Goal: Task Accomplishment & Management: Complete application form

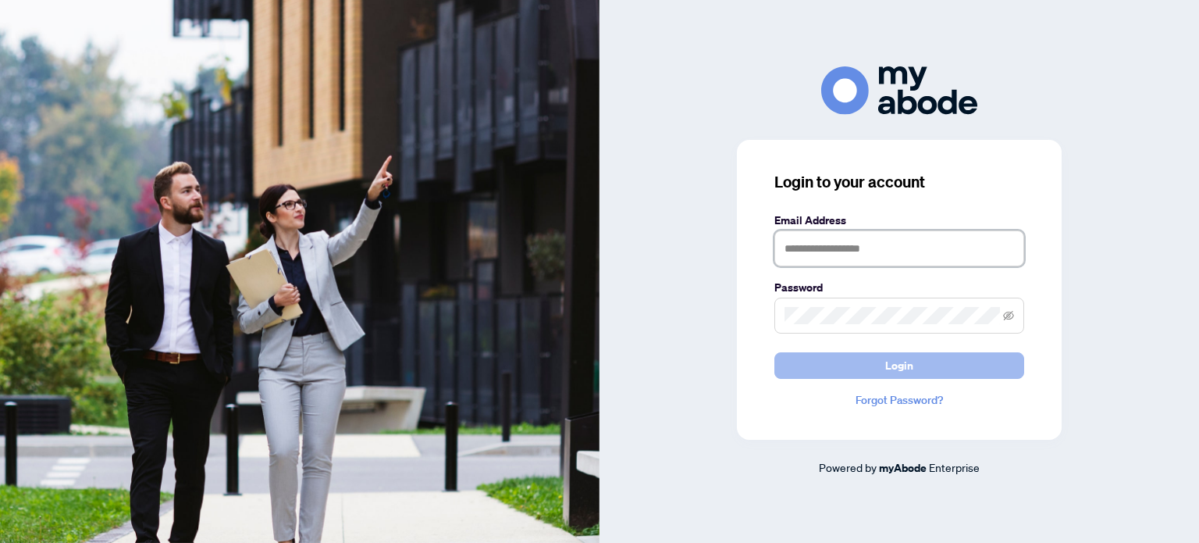
type input "**********"
click at [825, 373] on button "Login" at bounding box center [899, 365] width 250 height 27
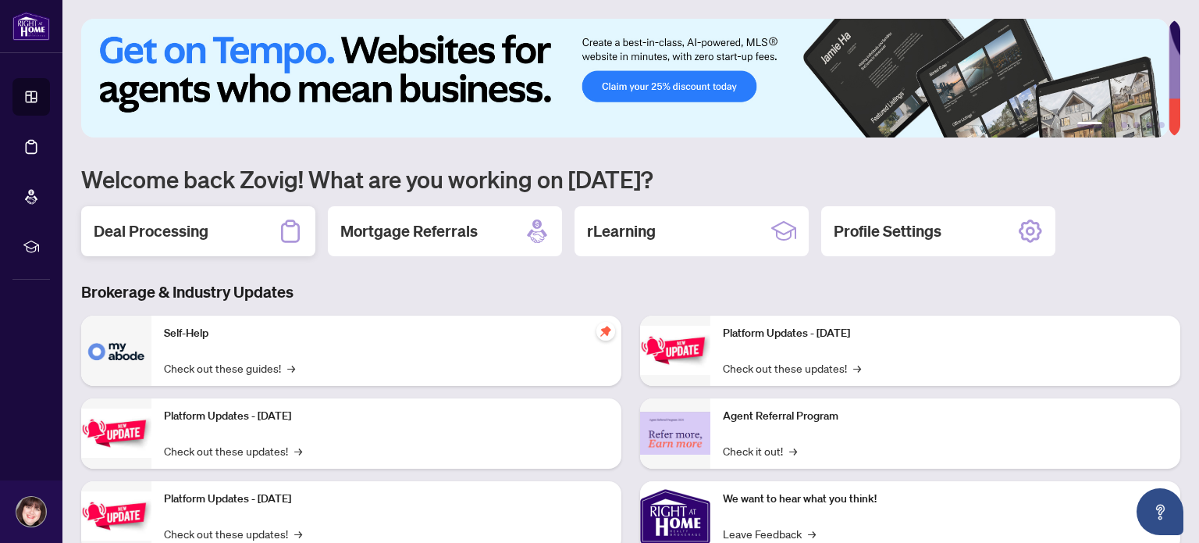
click at [201, 238] on h2 "Deal Processing" at bounding box center [151, 231] width 115 height 22
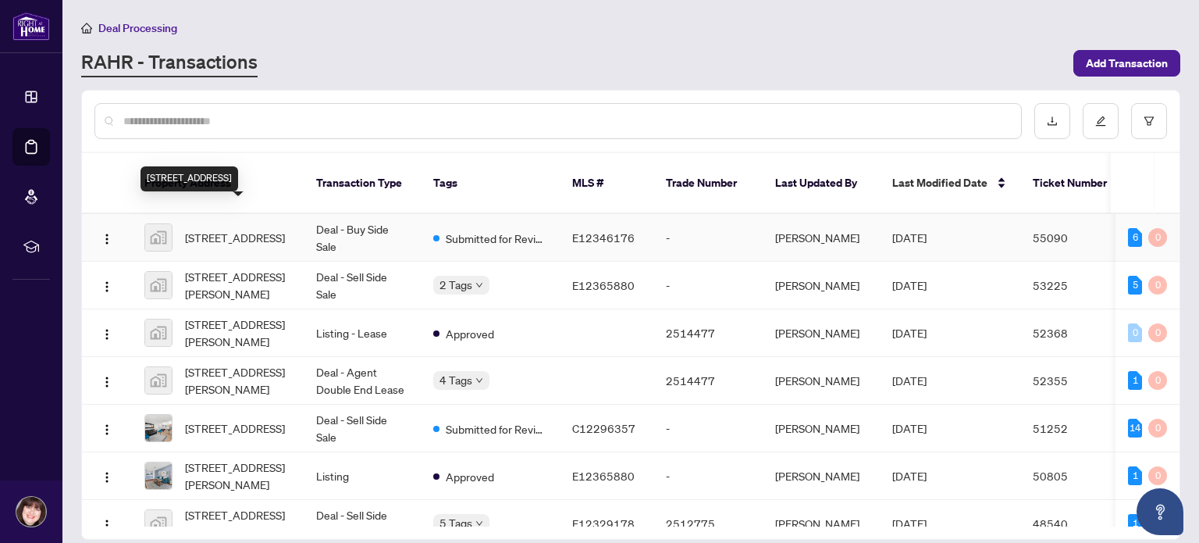
click at [230, 229] on span "[STREET_ADDRESS]" at bounding box center [235, 237] width 100 height 17
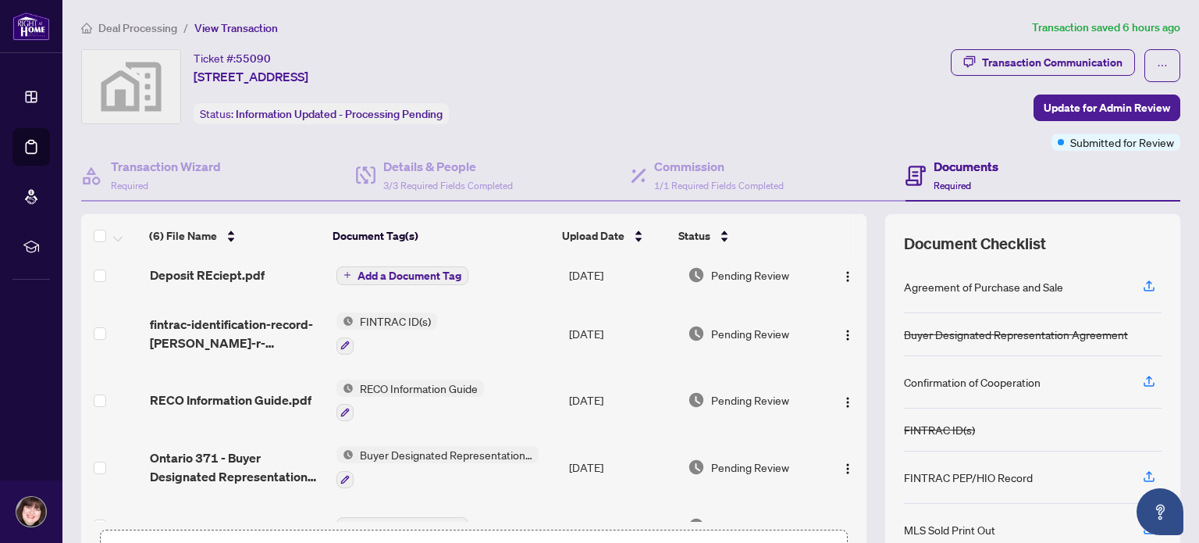
scroll to position [106, 0]
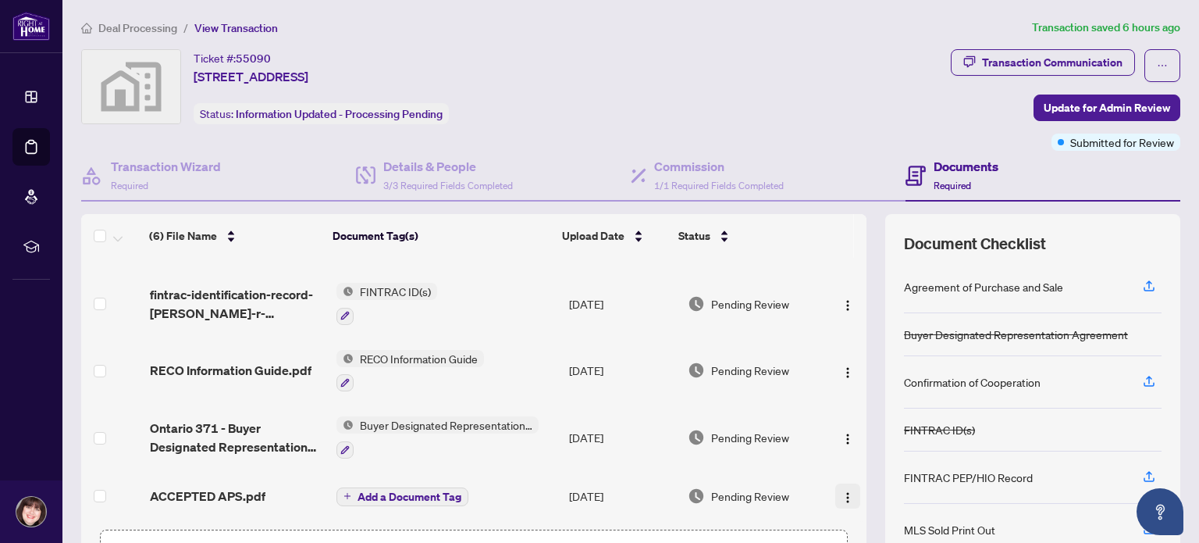
click at [842, 493] on img "button" at bounding box center [848, 497] width 12 height 12
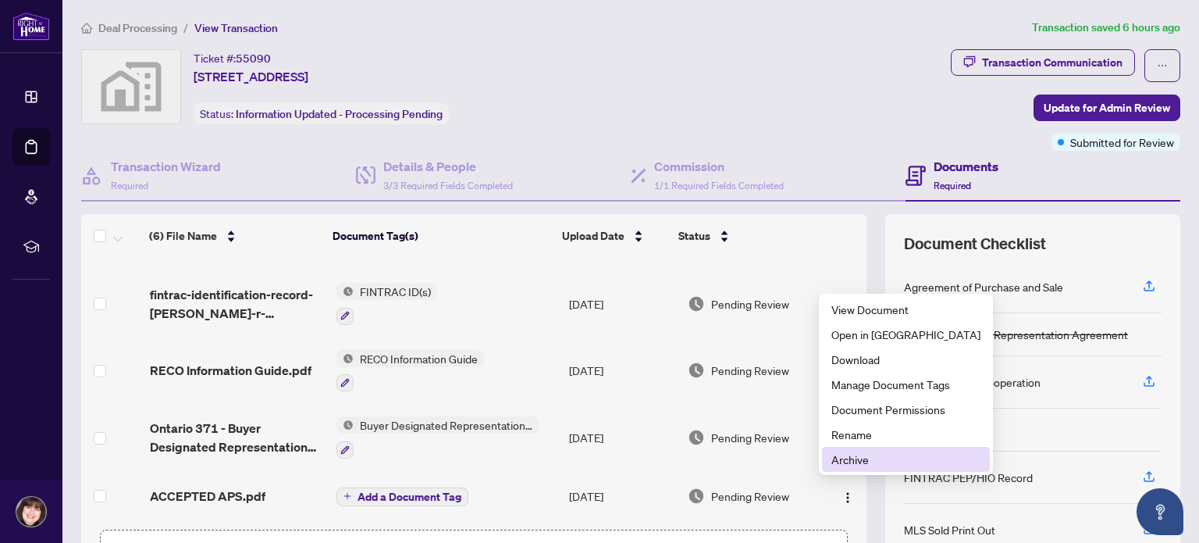
click at [853, 462] on span "Archive" at bounding box center [905, 458] width 149 height 17
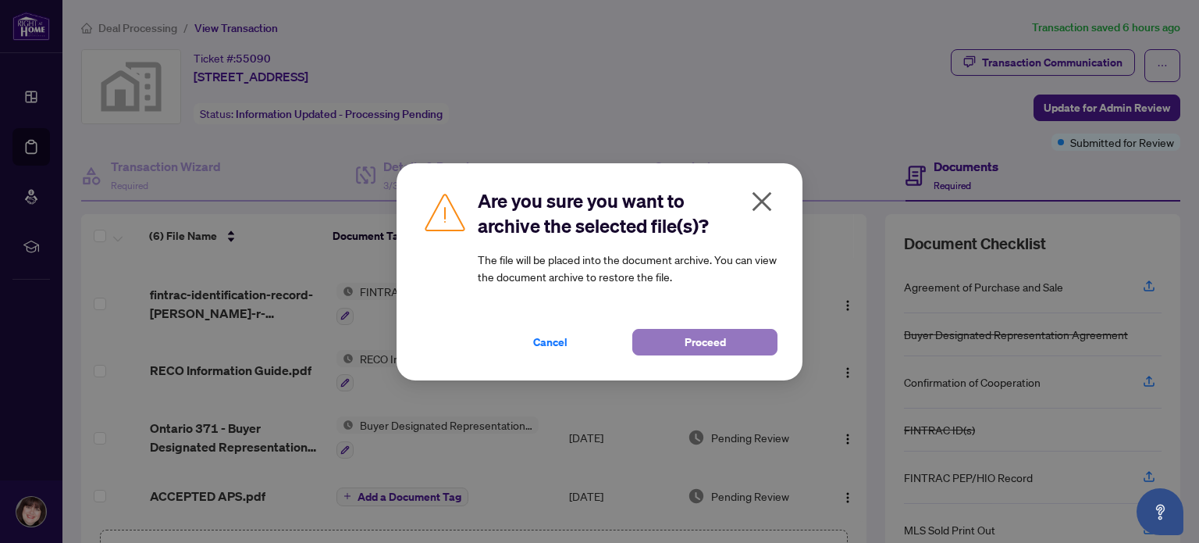
click at [703, 333] on span "Proceed" at bounding box center [705, 341] width 41 height 25
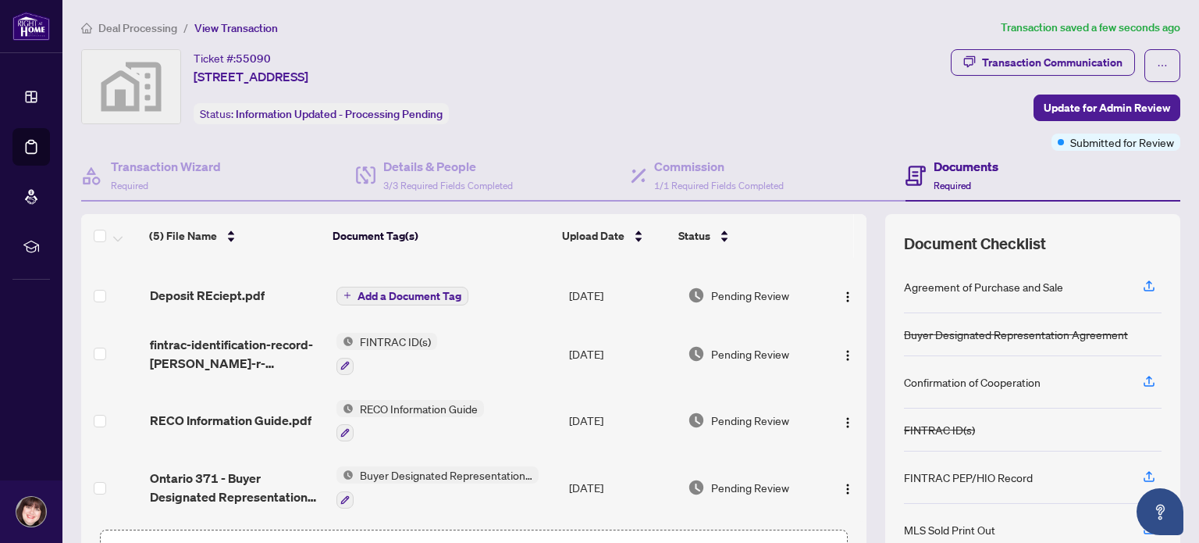
scroll to position [109, 0]
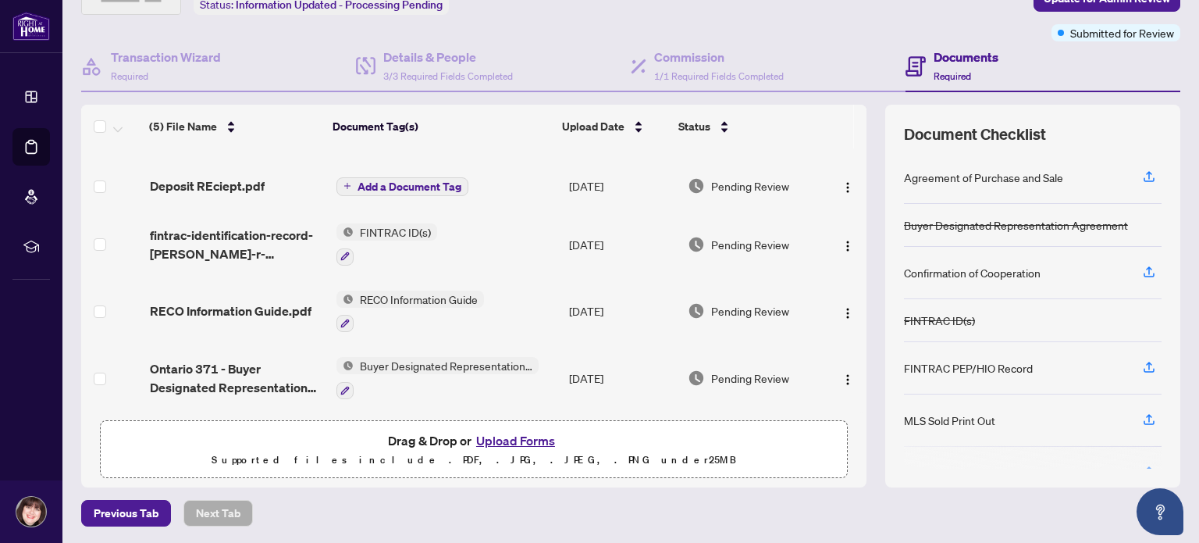
click at [509, 440] on button "Upload Forms" at bounding box center [516, 440] width 88 height 20
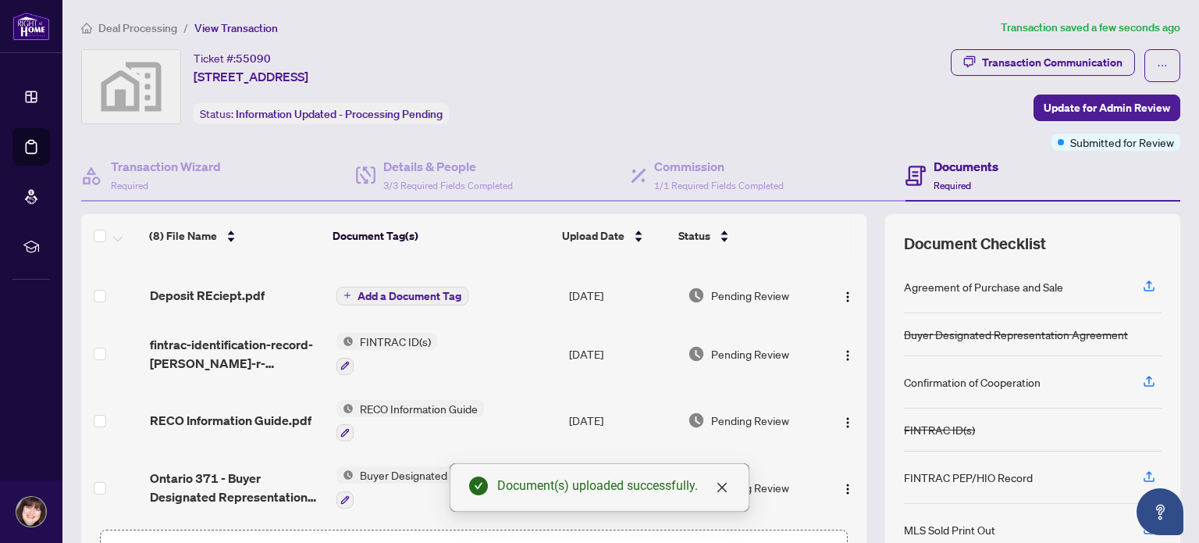
scroll to position [0, 0]
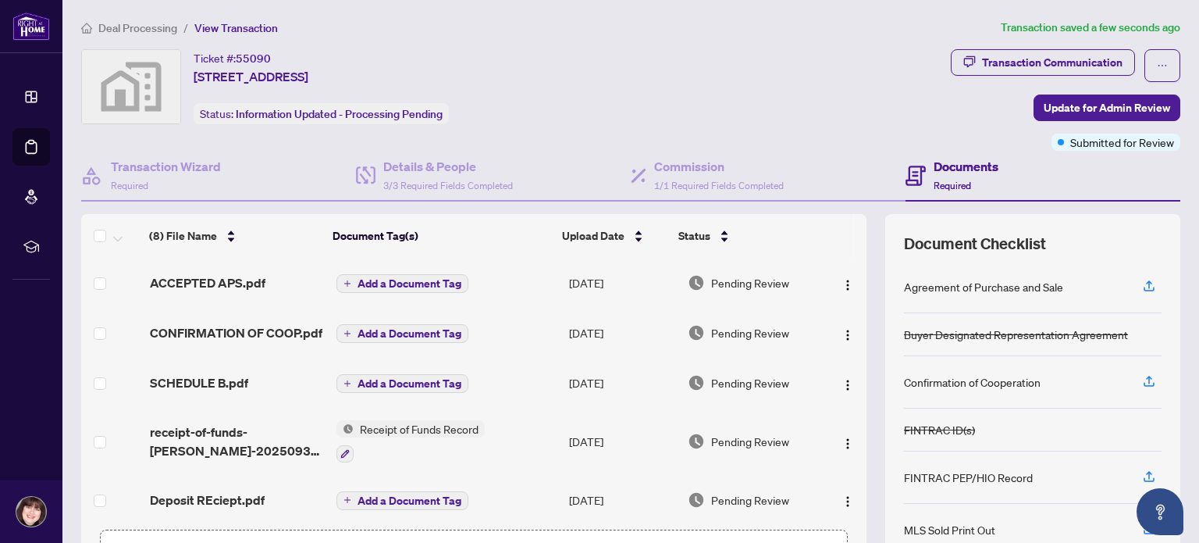
click at [397, 278] on span "Add a Document Tag" at bounding box center [410, 283] width 104 height 11
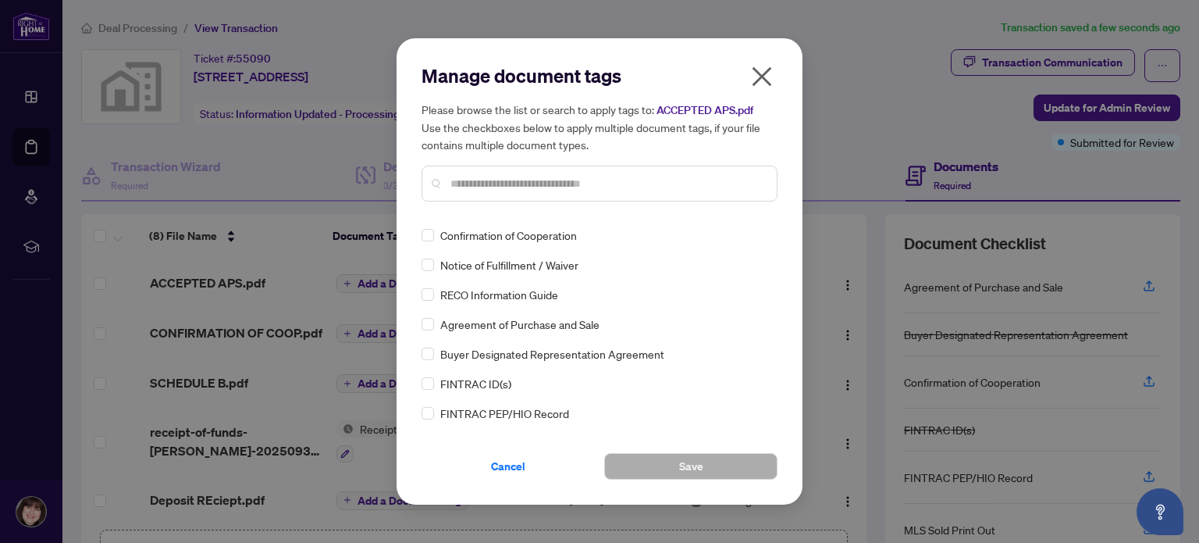
click at [571, 324] on span "Agreement of Purchase and Sale" at bounding box center [519, 323] width 159 height 17
click at [434, 328] on div "Agreement of Purchase and Sale" at bounding box center [595, 323] width 347 height 17
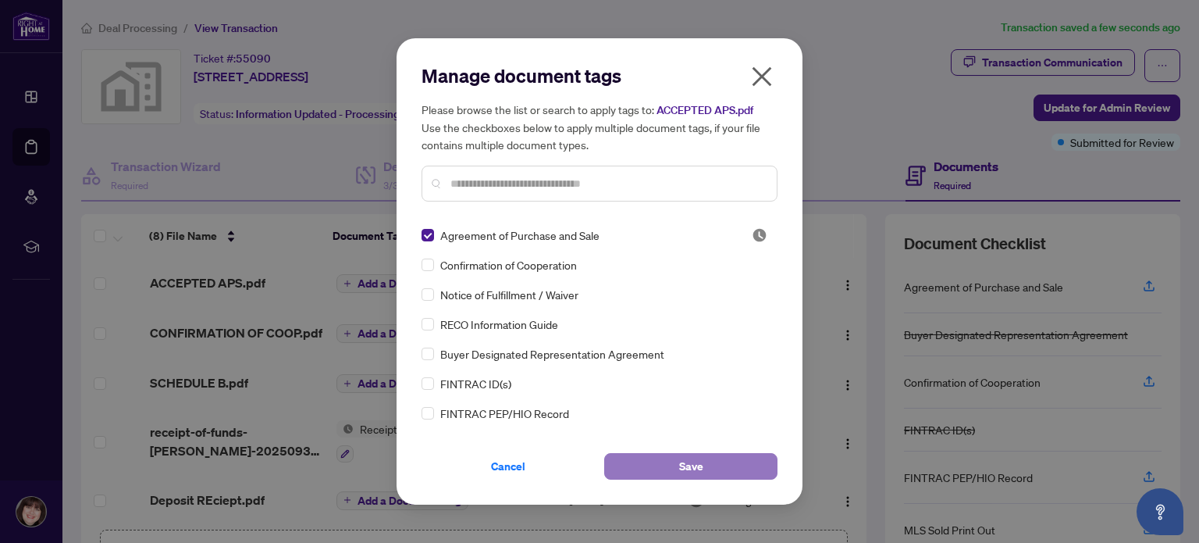
click at [712, 469] on button "Save" at bounding box center [690, 466] width 173 height 27
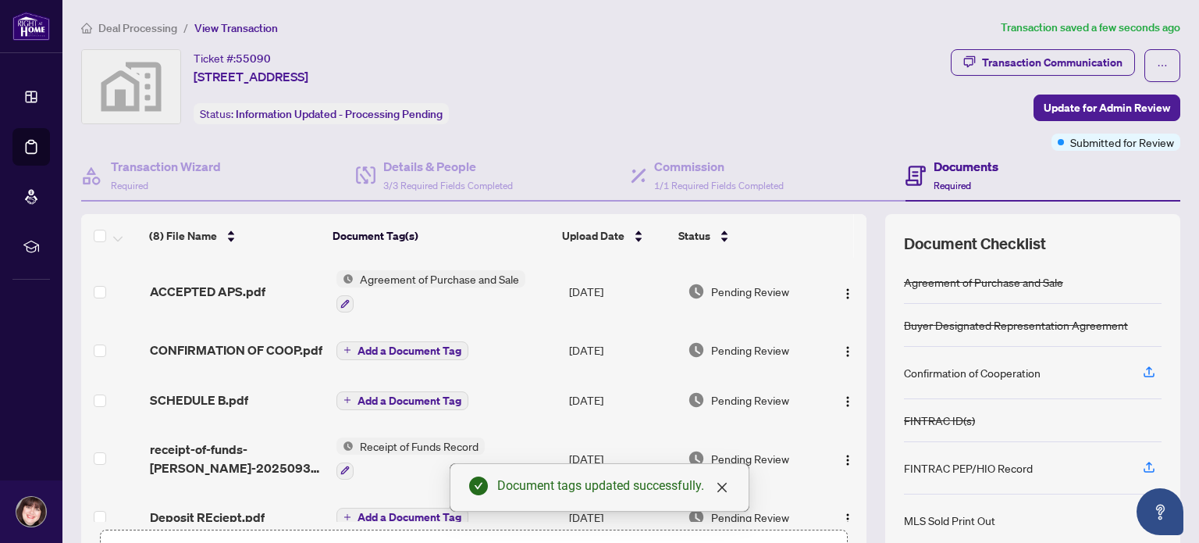
click at [371, 348] on span "Add a Document Tag" at bounding box center [410, 350] width 104 height 11
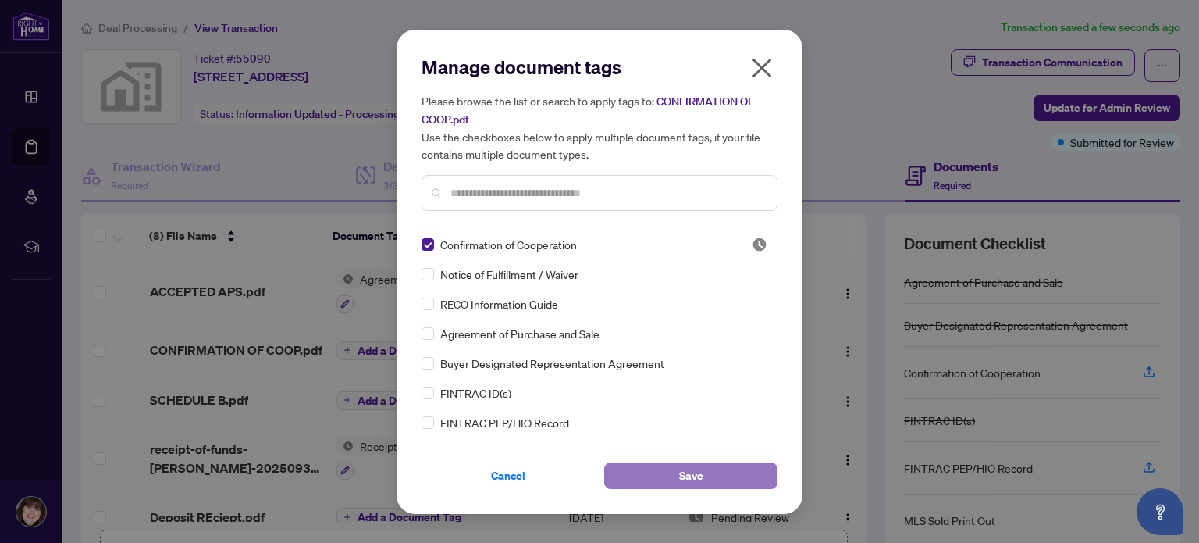
click at [722, 476] on button "Save" at bounding box center [690, 475] width 173 height 27
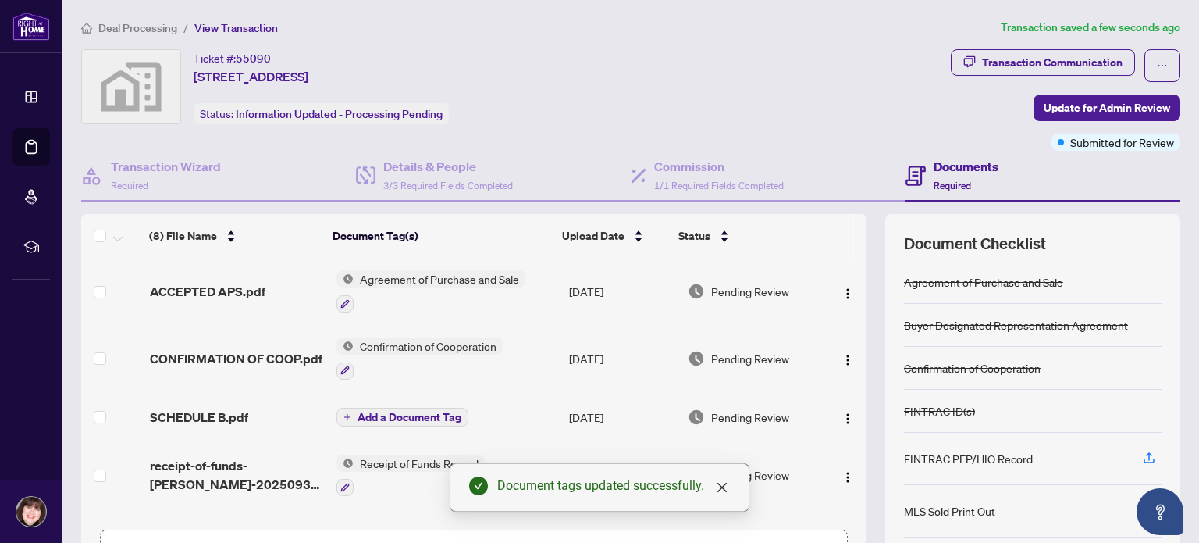
click at [390, 407] on div "Add a Document Tag" at bounding box center [402, 417] width 132 height 20
click at [396, 421] on span "Add a Document Tag" at bounding box center [410, 416] width 104 height 11
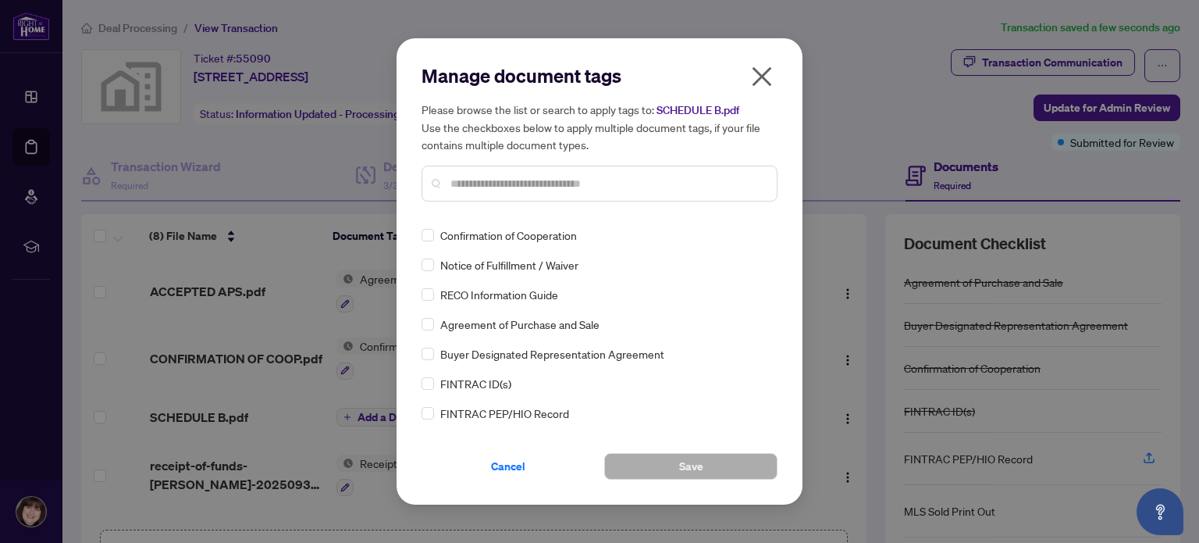
click at [494, 173] on div at bounding box center [600, 184] width 356 height 36
click at [491, 185] on input "text" at bounding box center [607, 183] width 314 height 17
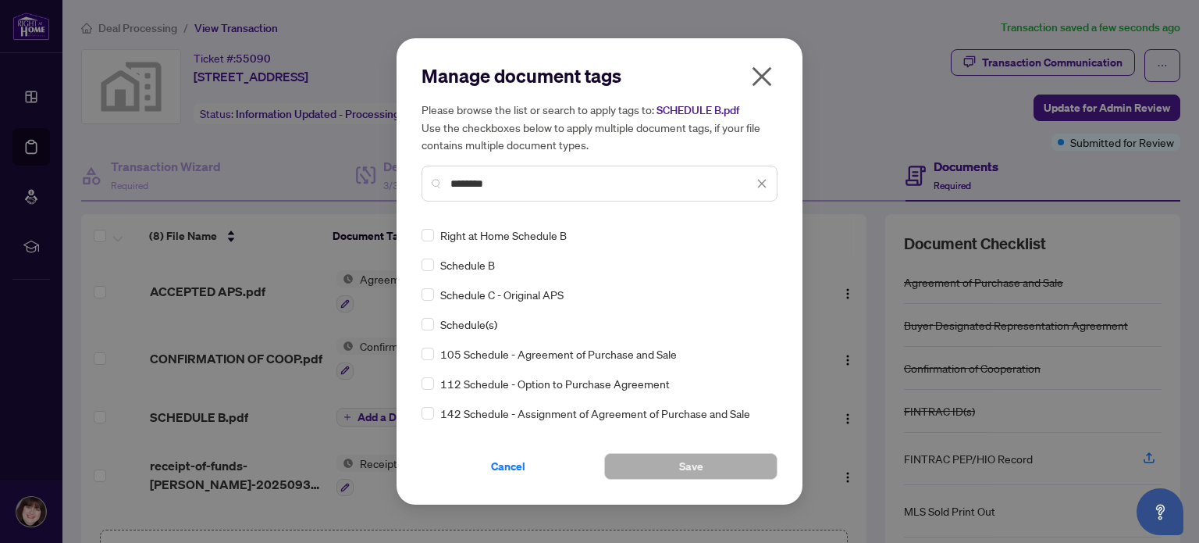
type input "********"
click at [513, 257] on div "Schedule B" at bounding box center [595, 264] width 347 height 17
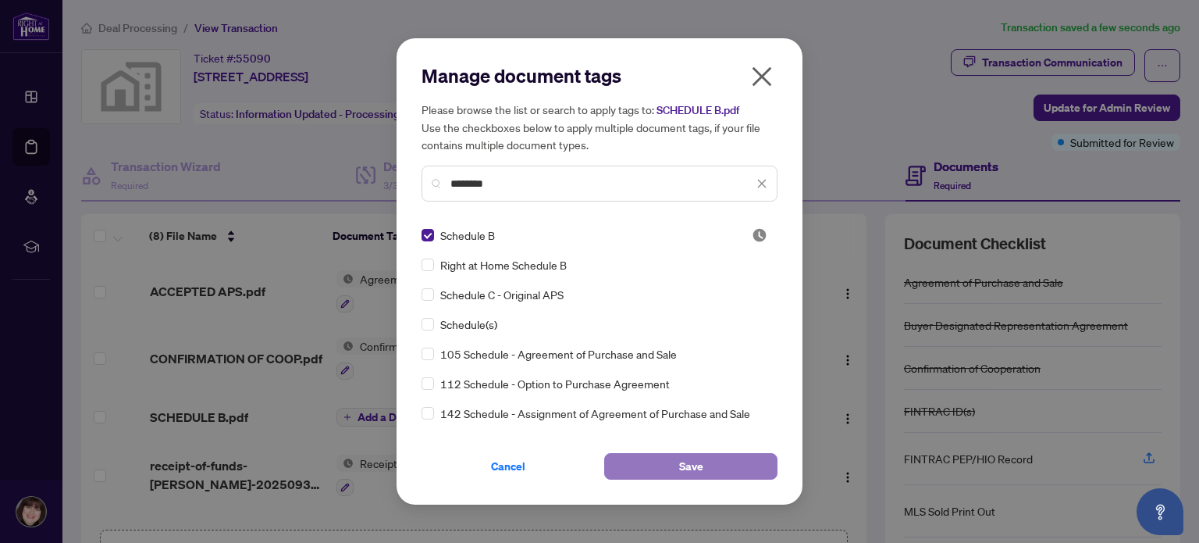
click at [672, 465] on button "Save" at bounding box center [690, 466] width 173 height 27
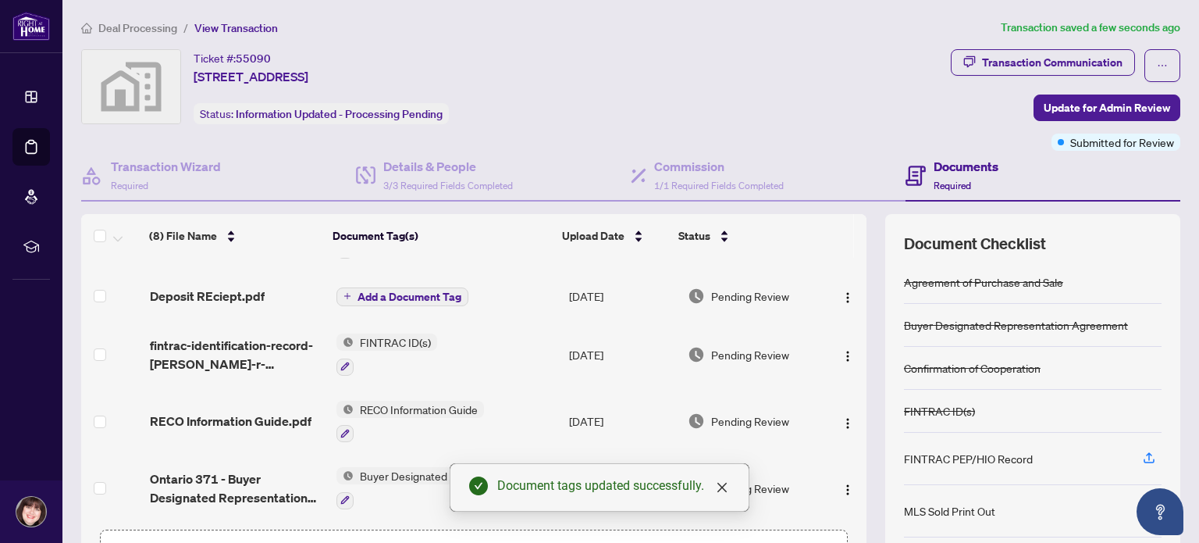
scroll to position [109, 0]
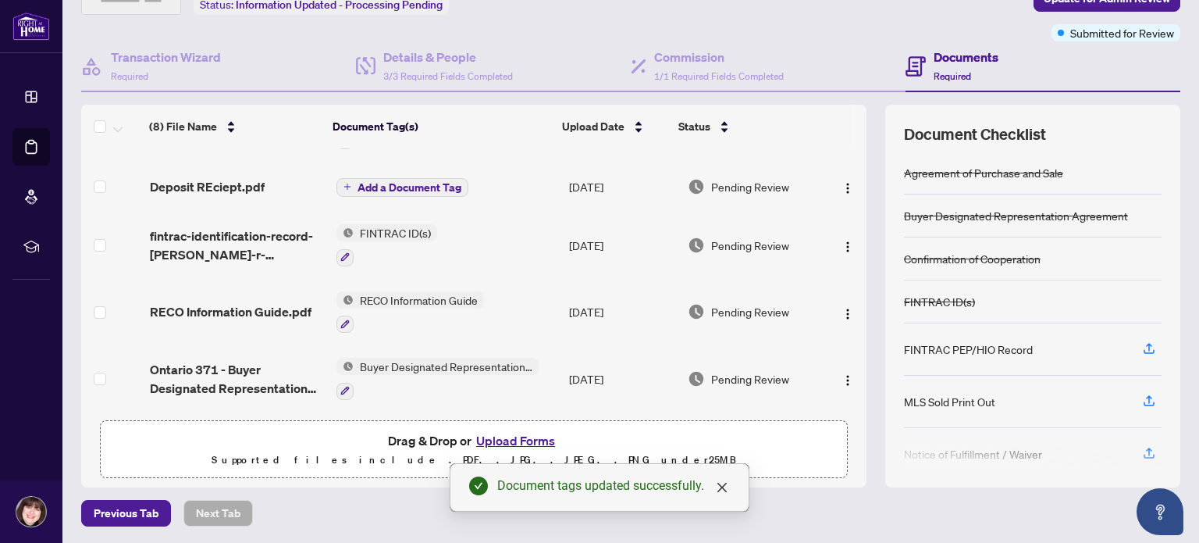
click at [415, 182] on span "Add a Document Tag" at bounding box center [410, 187] width 104 height 11
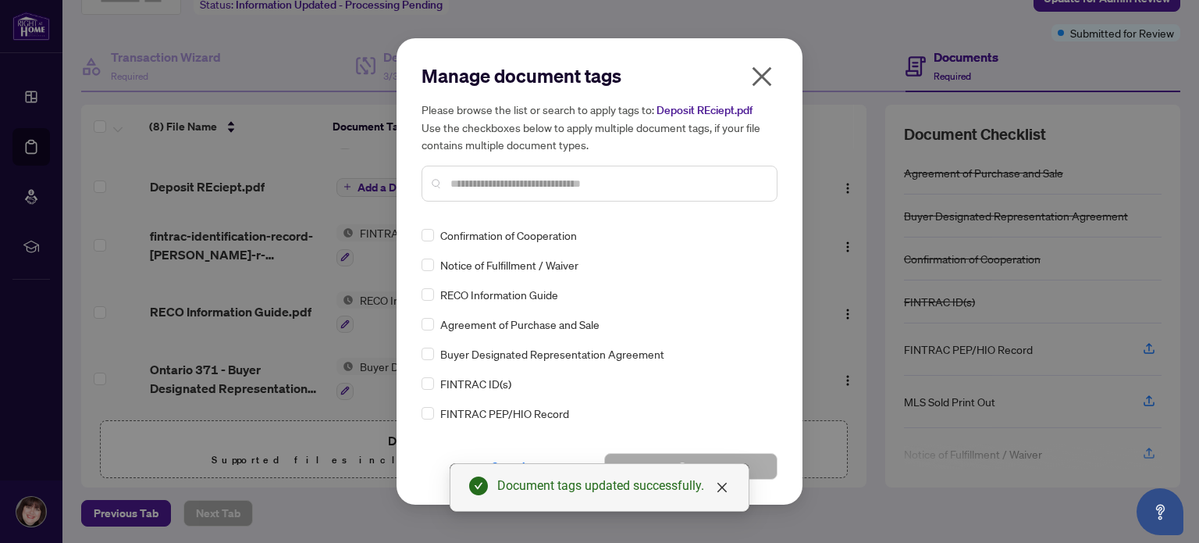
click at [487, 180] on input "text" at bounding box center [607, 183] width 314 height 17
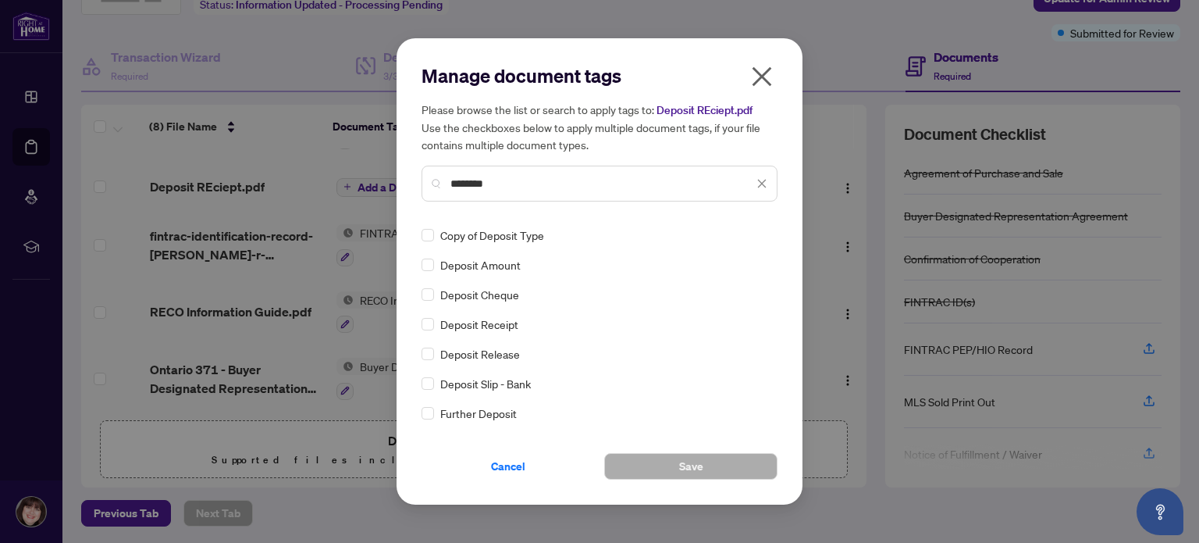
type input "*******"
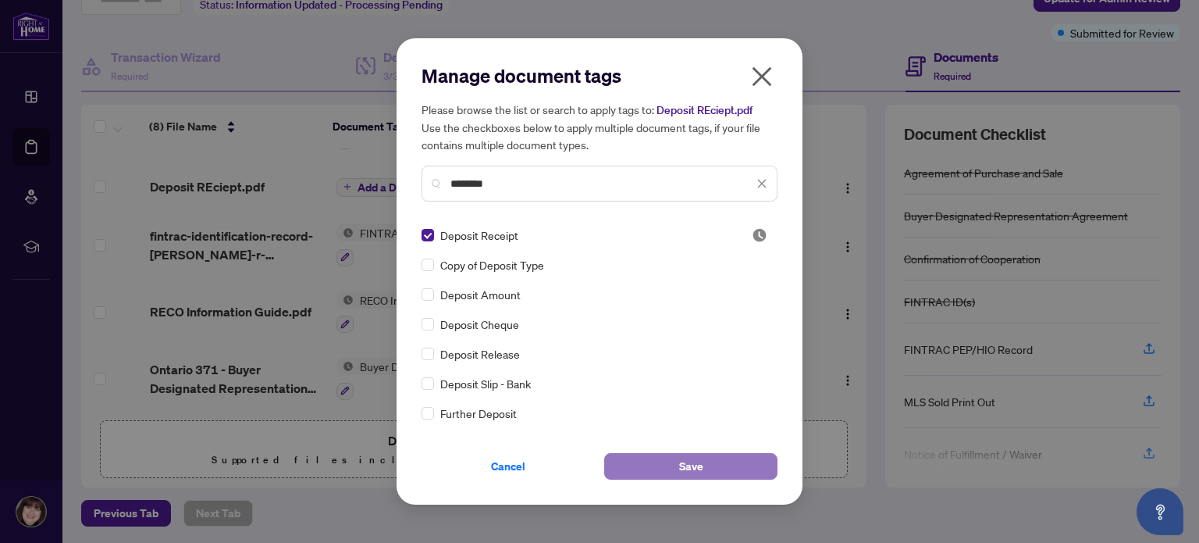
click at [723, 465] on button "Save" at bounding box center [690, 466] width 173 height 27
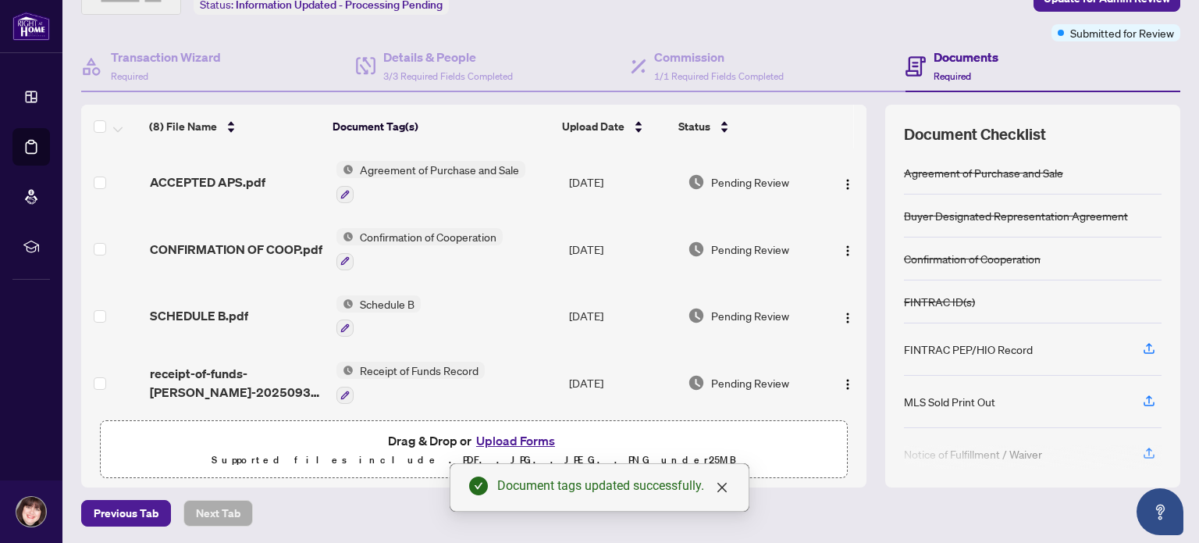
scroll to position [0, 0]
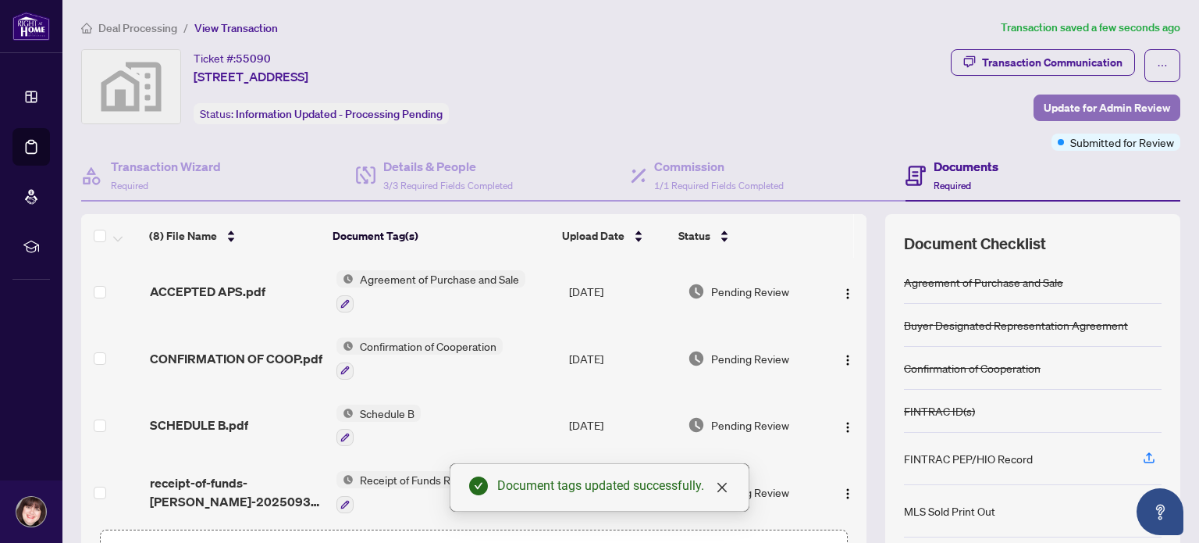
click at [1132, 104] on span "Update for Admin Review" at bounding box center [1107, 107] width 126 height 25
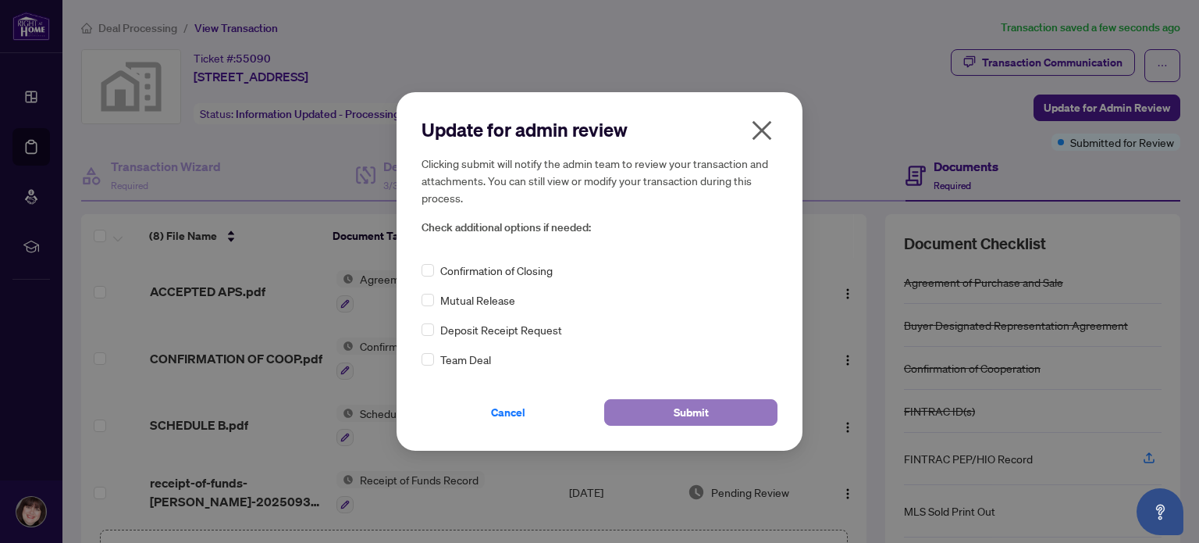
click at [685, 411] on span "Submit" at bounding box center [691, 412] width 35 height 25
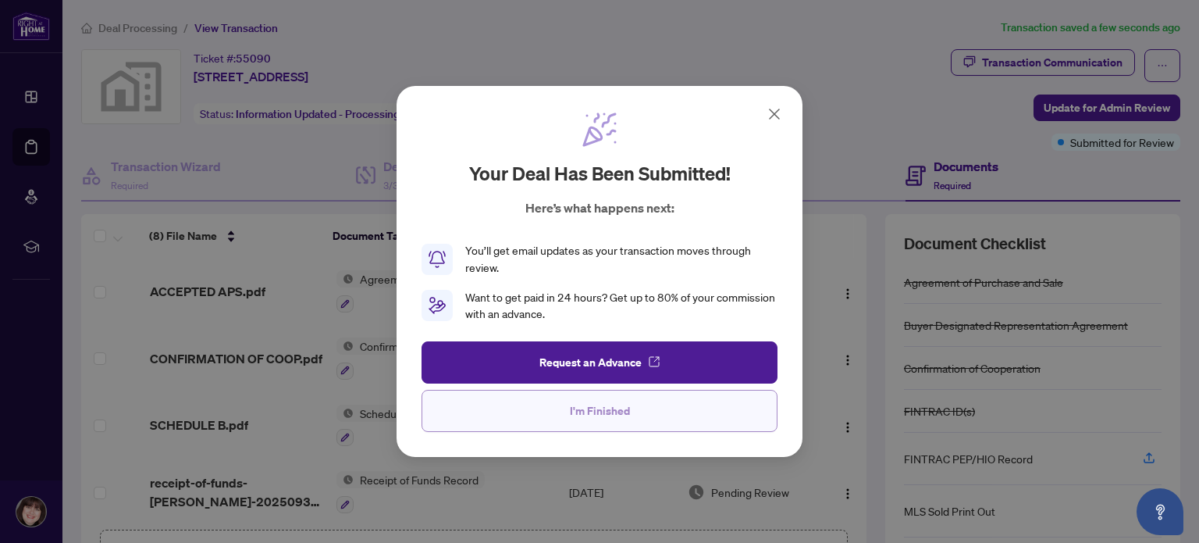
click at [573, 410] on span "I'm Finished" at bounding box center [600, 410] width 60 height 25
